Goal: Task Accomplishment & Management: Use online tool/utility

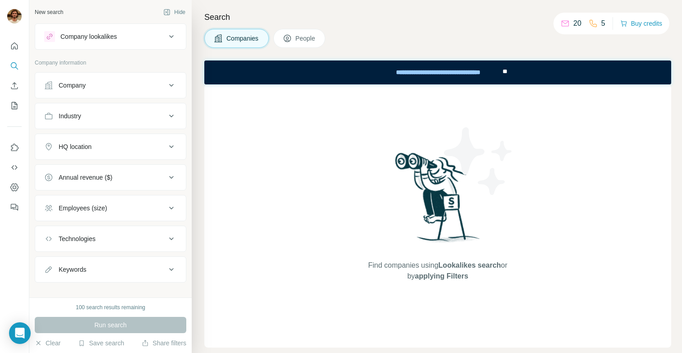
click at [14, 74] on nav at bounding box center [14, 76] width 14 height 76
click at [13, 66] on icon "Search" at bounding box center [14, 65] width 9 height 9
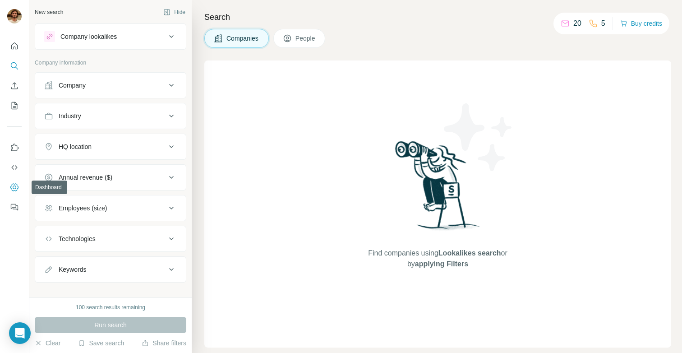
click at [12, 190] on icon "Dashboard" at bounding box center [14, 187] width 8 height 8
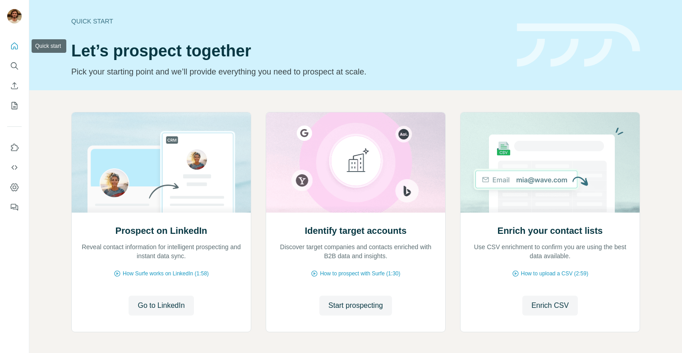
click at [13, 47] on icon "Quick start" at bounding box center [14, 45] width 9 height 9
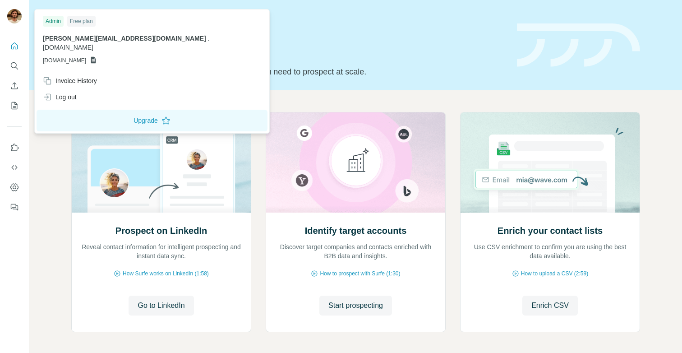
click at [61, 44] on div "[PERSON_NAME][EMAIL_ADDRESS][DOMAIN_NAME] . [DOMAIN_NAME] [DOMAIN_NAME]" at bounding box center [152, 49] width 218 height 31
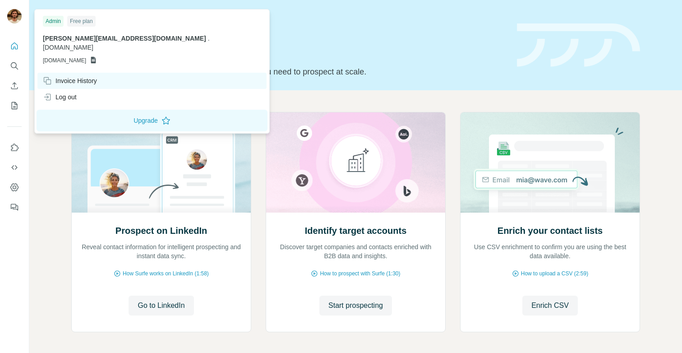
click at [68, 76] on div "Invoice History" at bounding box center [151, 81] width 229 height 16
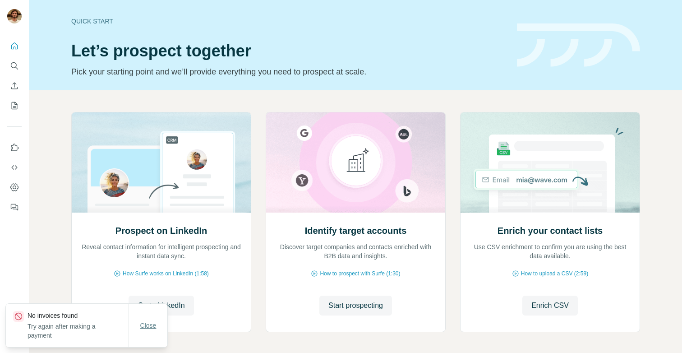
click at [139, 328] on button "Close" at bounding box center [148, 325] width 29 height 16
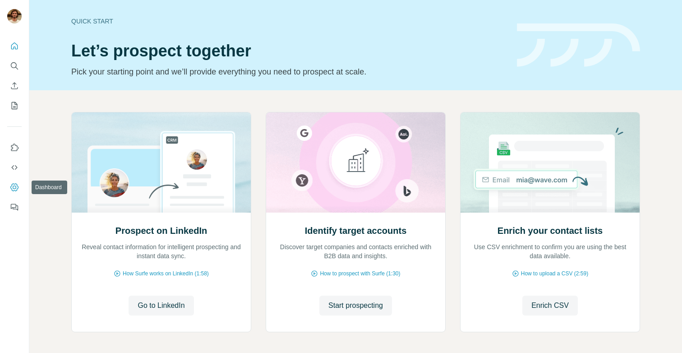
click at [16, 187] on icon "Dashboard" at bounding box center [14, 187] width 9 height 9
